Goal: Information Seeking & Learning: Learn about a topic

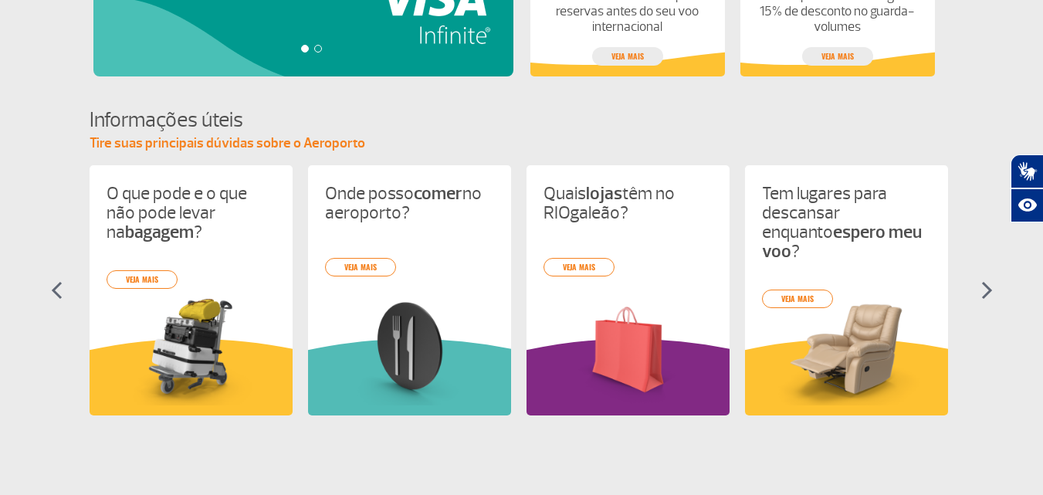
scroll to position [590, 0]
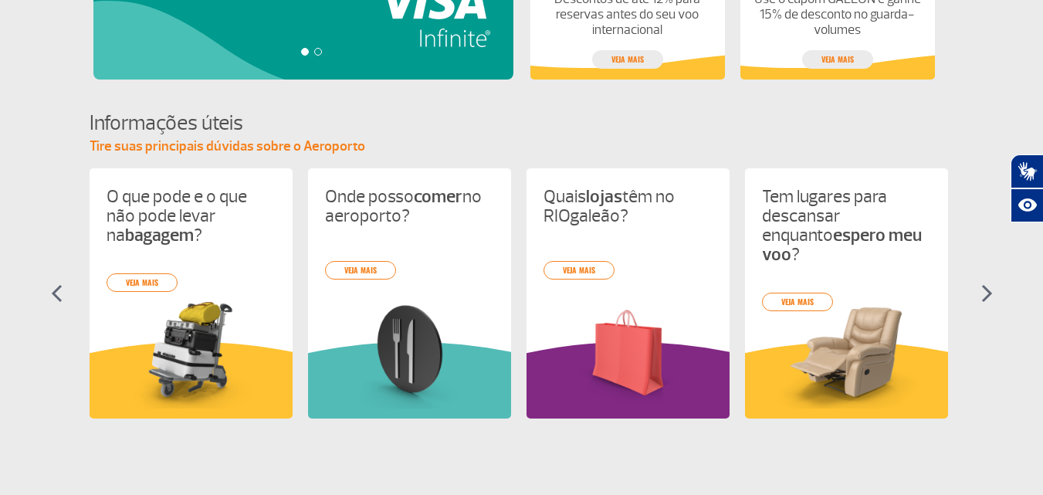
click at [984, 293] on img at bounding box center [987, 293] width 12 height 19
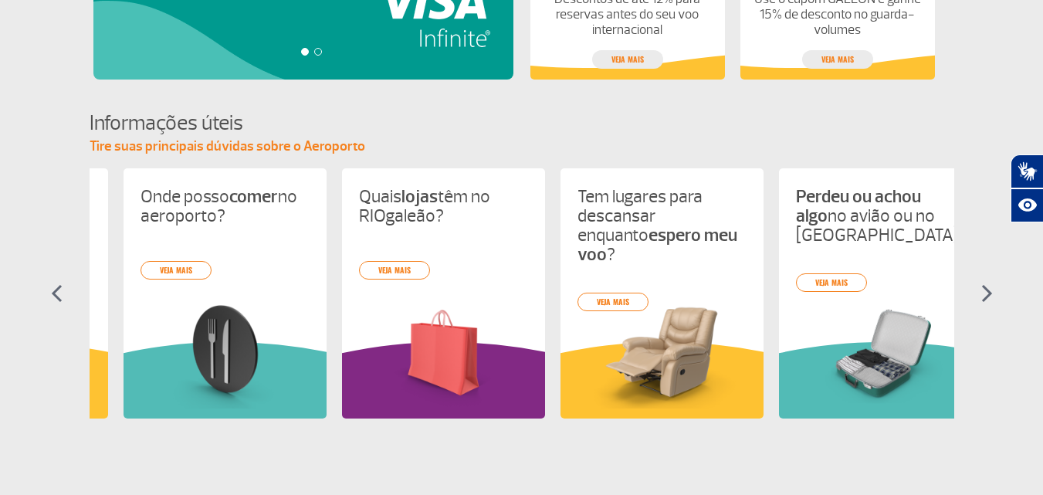
scroll to position [0, 218]
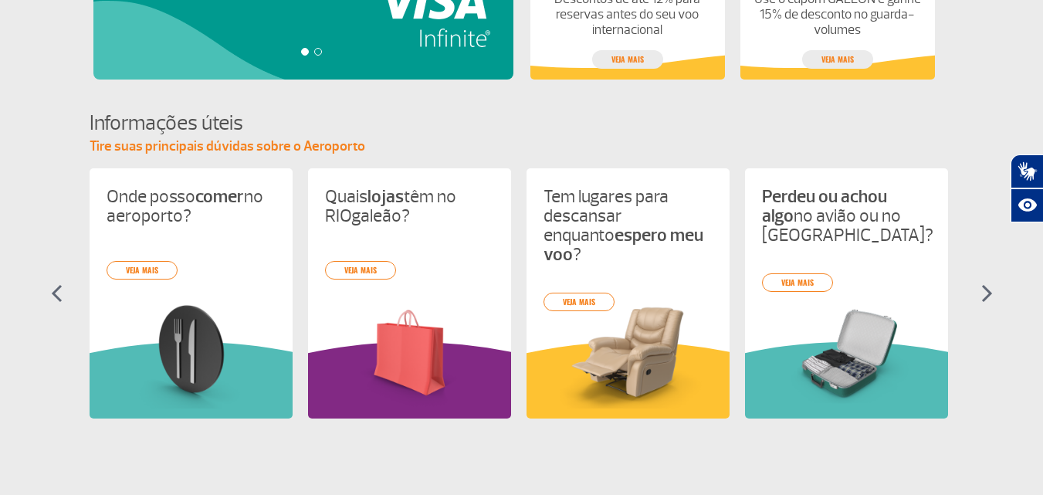
click at [989, 293] on img at bounding box center [987, 293] width 12 height 19
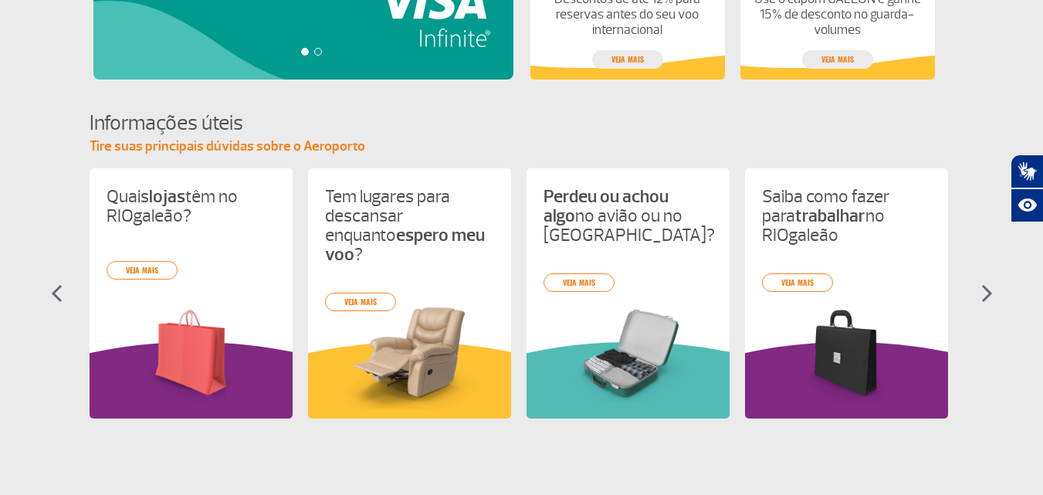
click at [989, 293] on img at bounding box center [987, 293] width 12 height 19
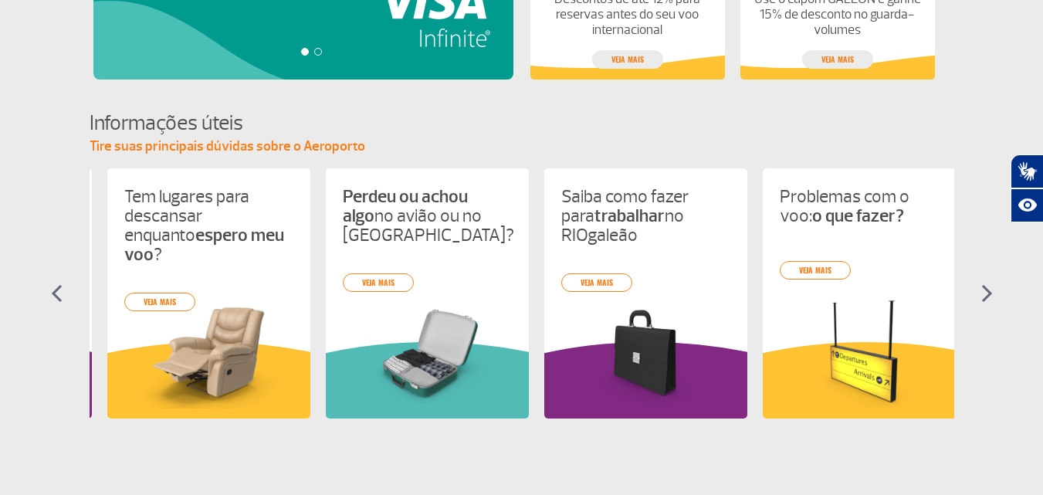
scroll to position [0, 655]
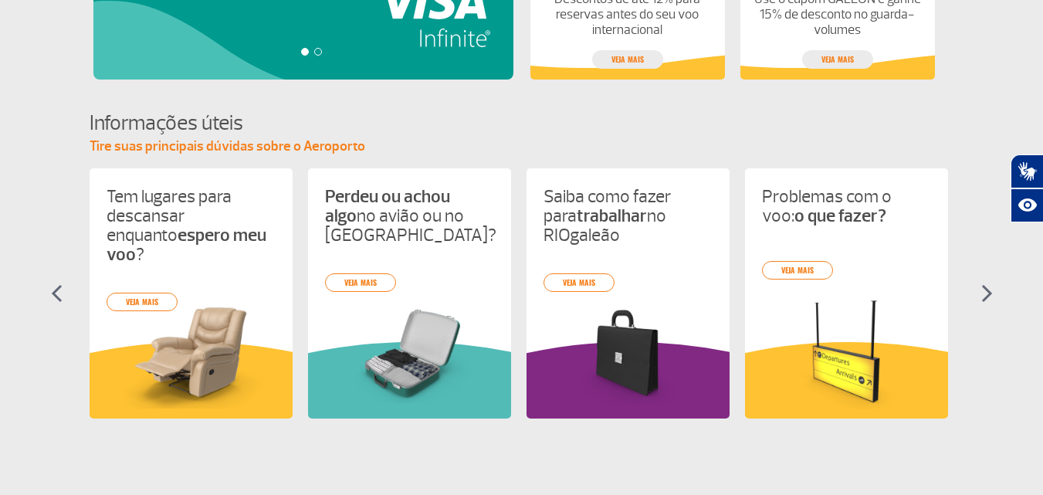
click at [989, 293] on img at bounding box center [987, 293] width 12 height 19
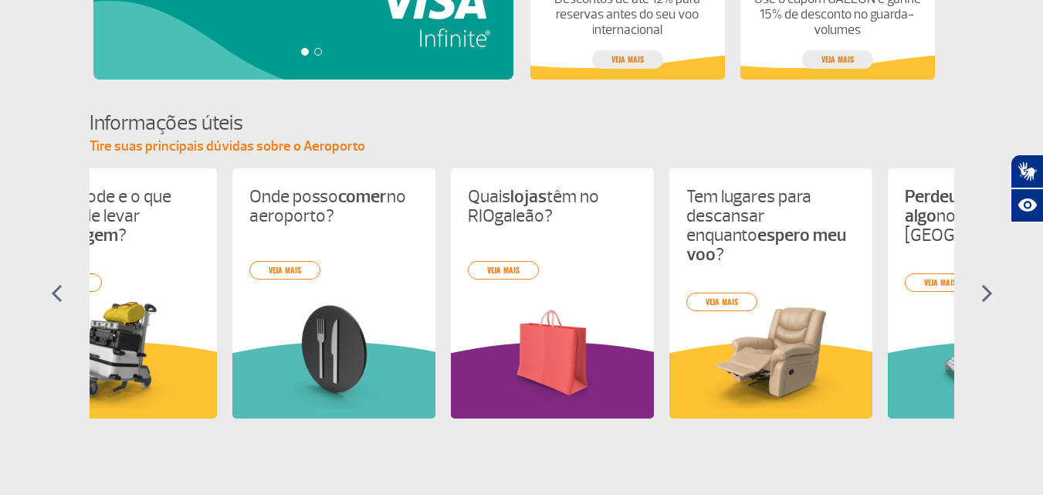
scroll to position [0, 0]
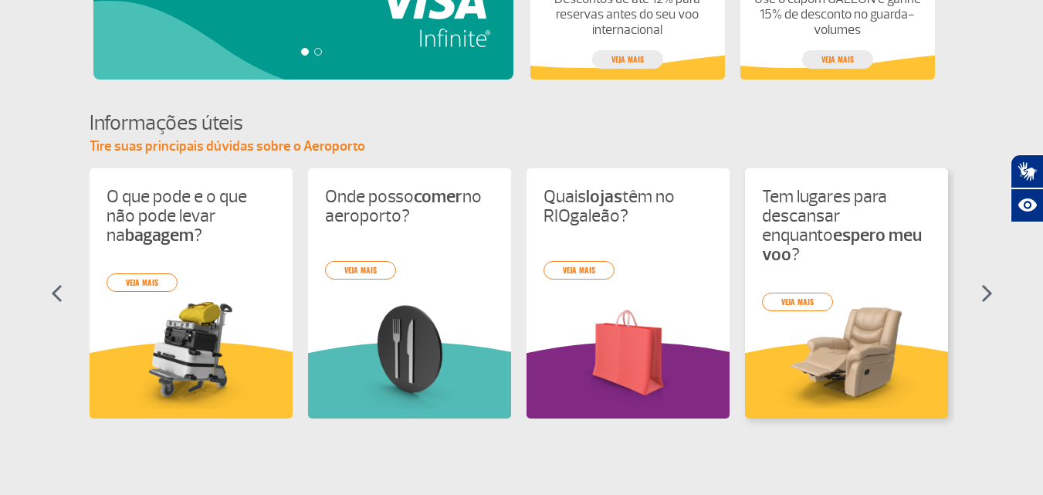
click at [856, 242] on strong "espero meu voo" at bounding box center [842, 245] width 160 height 42
click at [794, 293] on link "veja mais" at bounding box center [797, 302] width 71 height 19
